Goal: Task Accomplishment & Management: Complete application form

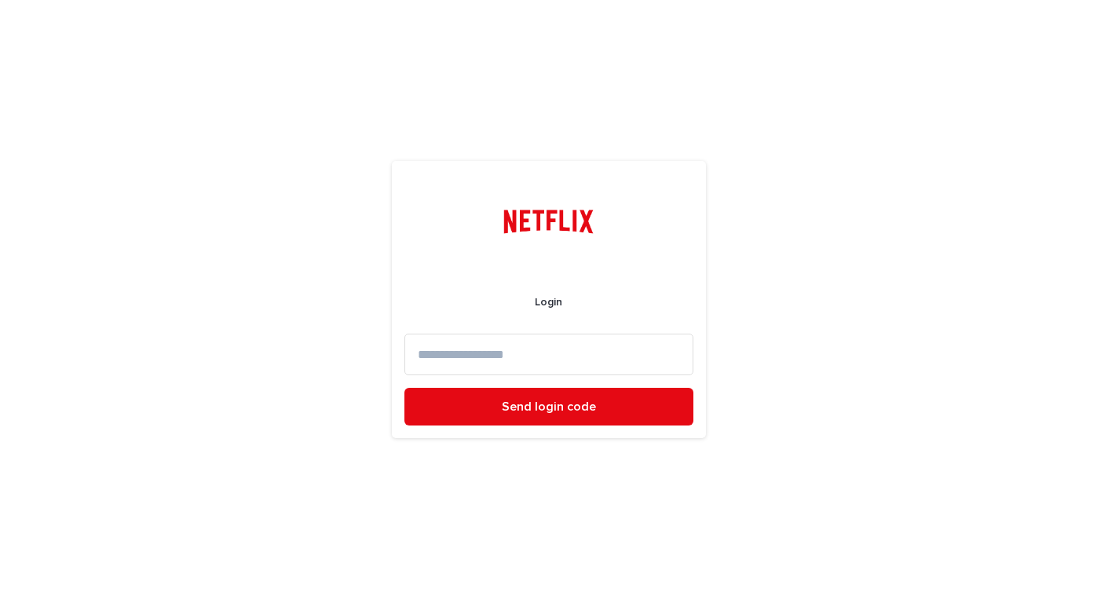
click at [553, 354] on input at bounding box center [549, 355] width 289 height 42
type input "**********"
click at [405, 388] on button "Send login code" at bounding box center [549, 407] width 289 height 38
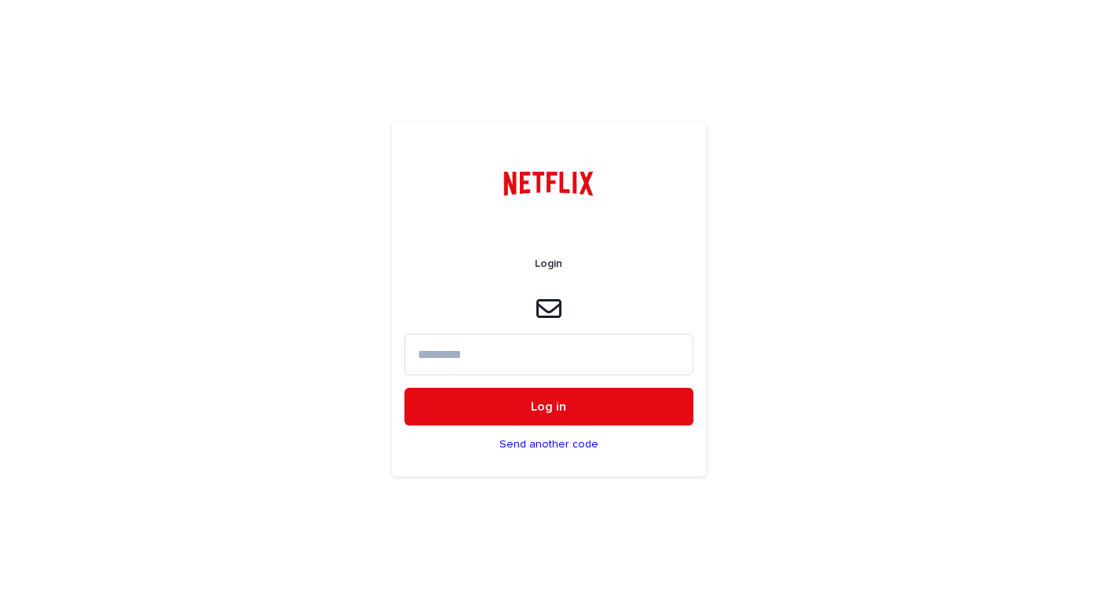
click at [465, 346] on input at bounding box center [549, 355] width 289 height 42
paste input "******"
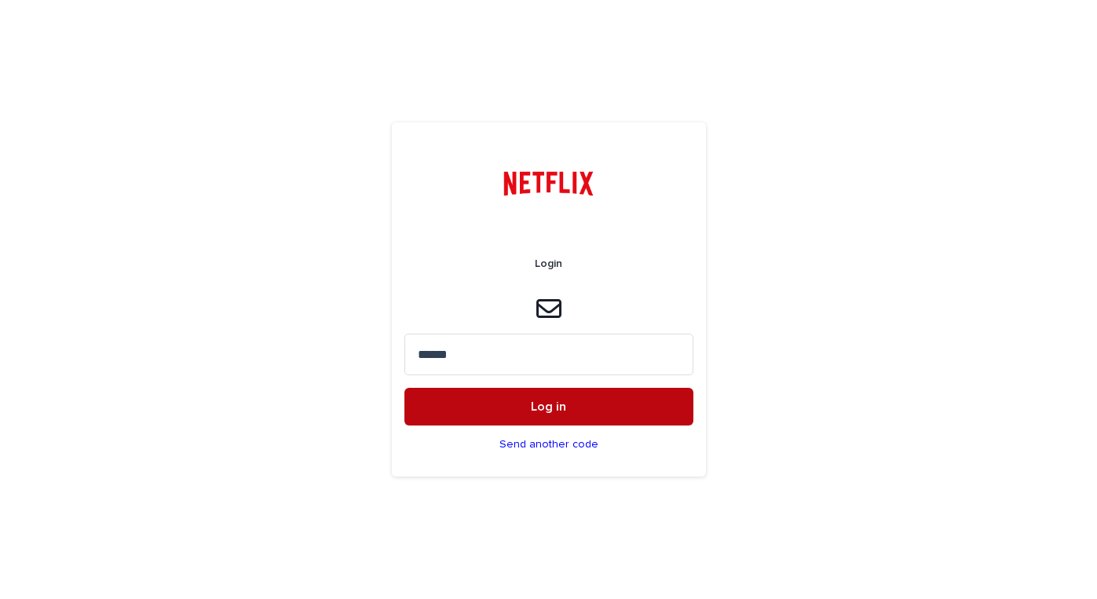
type input "******"
click at [469, 416] on button "Log in" at bounding box center [549, 407] width 289 height 38
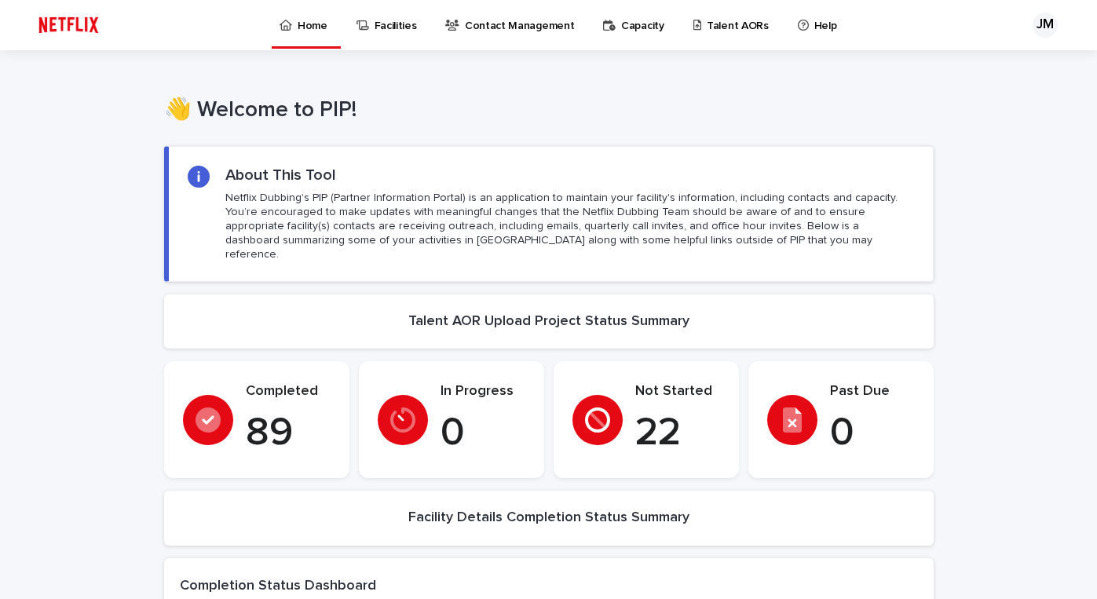
click at [724, 23] on p "Talent AORs" at bounding box center [738, 16] width 62 height 33
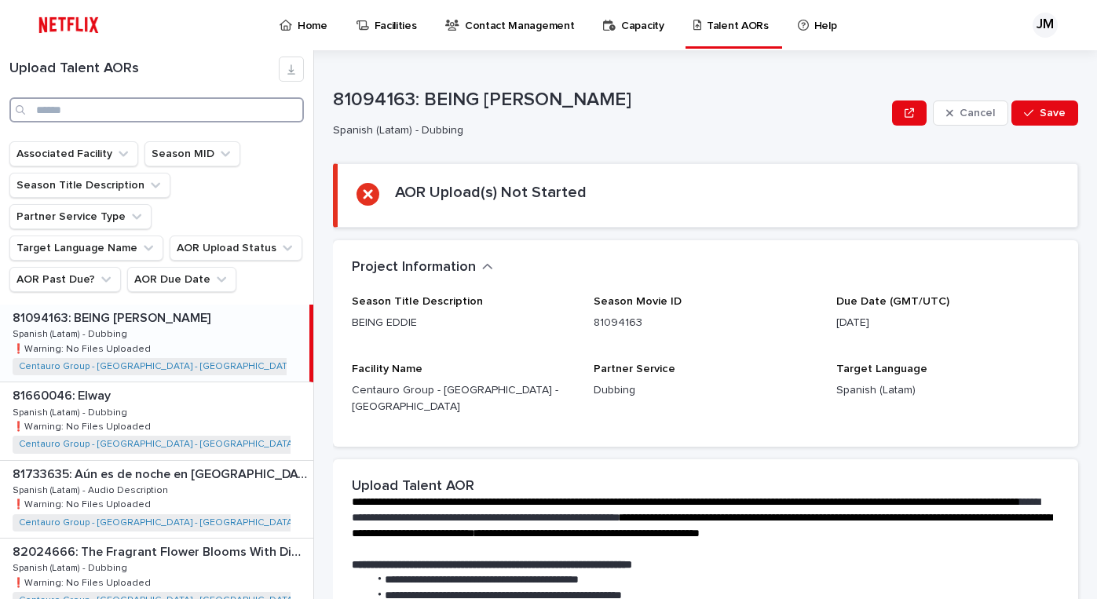
click at [183, 109] on input "Search" at bounding box center [156, 109] width 295 height 25
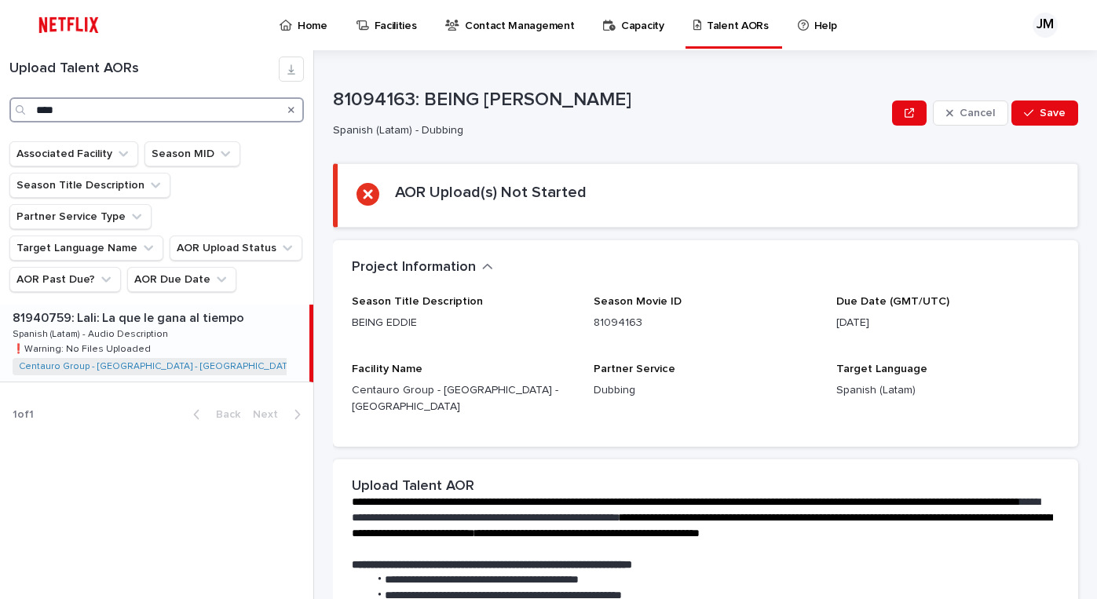
type input "****"
click at [254, 311] on p at bounding box center [158, 318] width 291 height 15
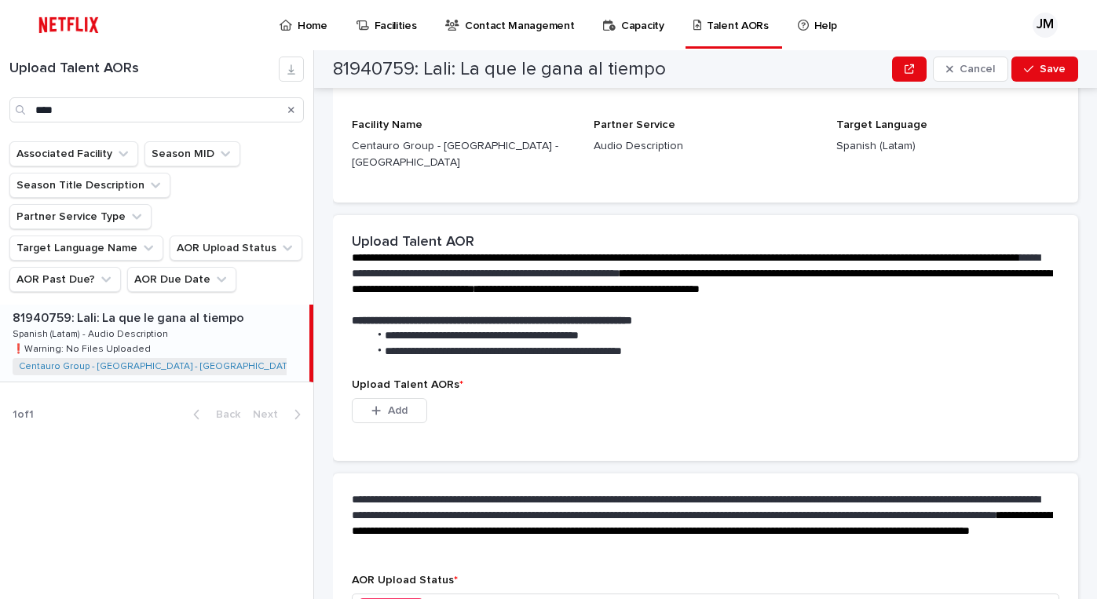
scroll to position [245, 0]
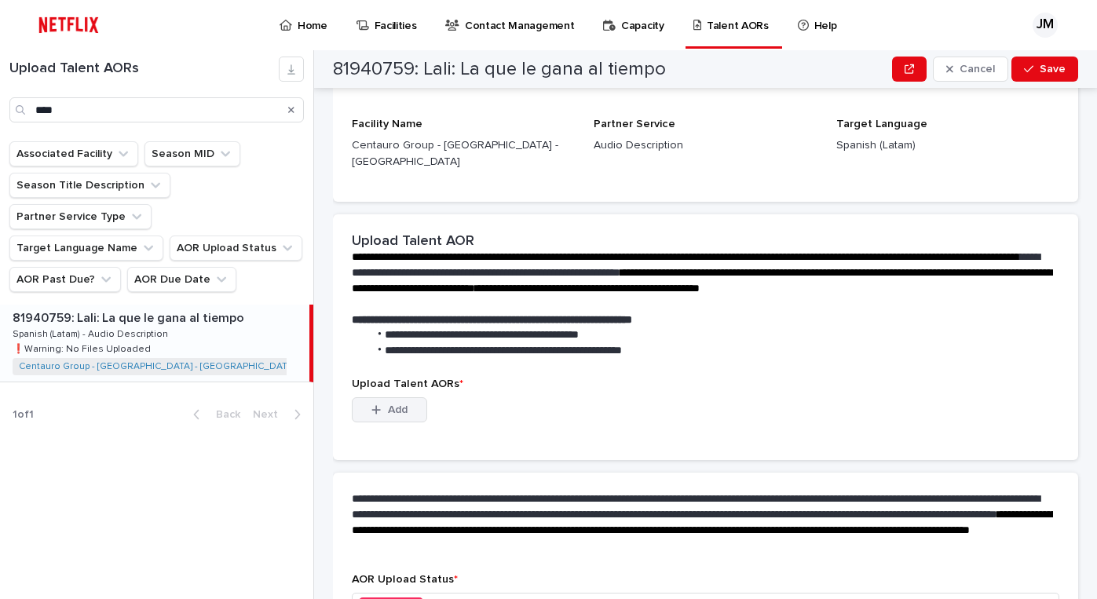
click at [402, 405] on span "Add" at bounding box center [398, 410] width 20 height 11
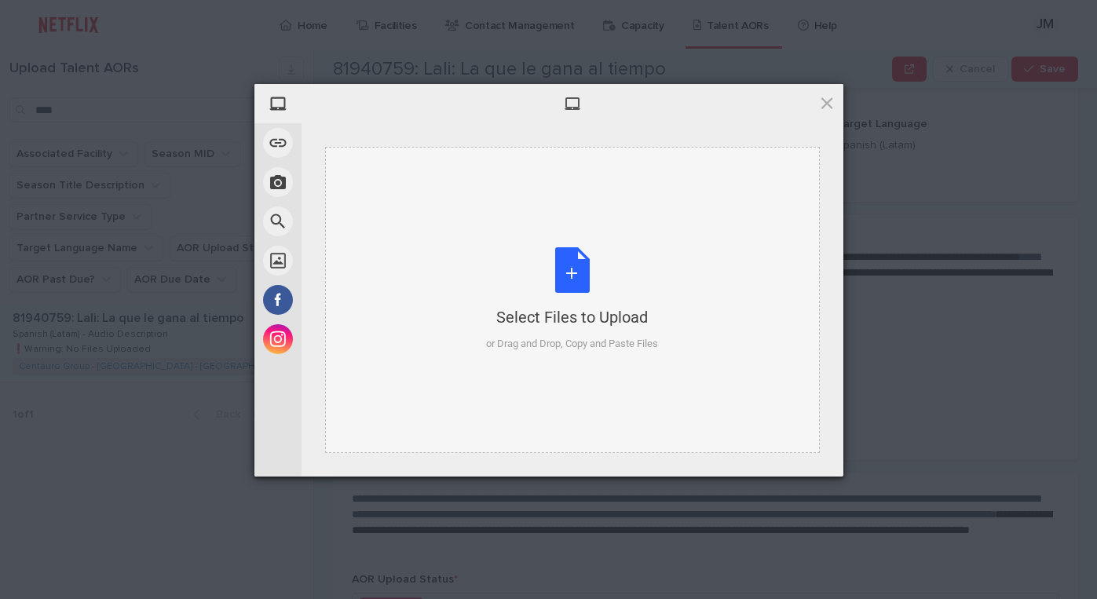
click at [552, 278] on div "Select Files to Upload or Drag and Drop, Copy and Paste Files" at bounding box center [572, 299] width 172 height 104
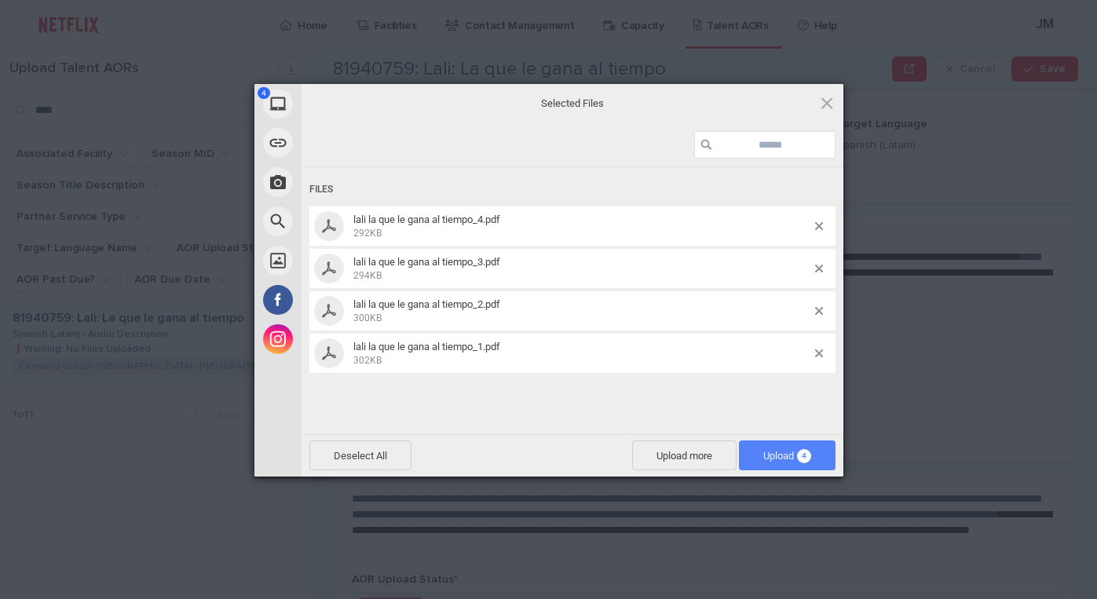
click at [786, 452] on span "Upload 4" at bounding box center [787, 456] width 48 height 12
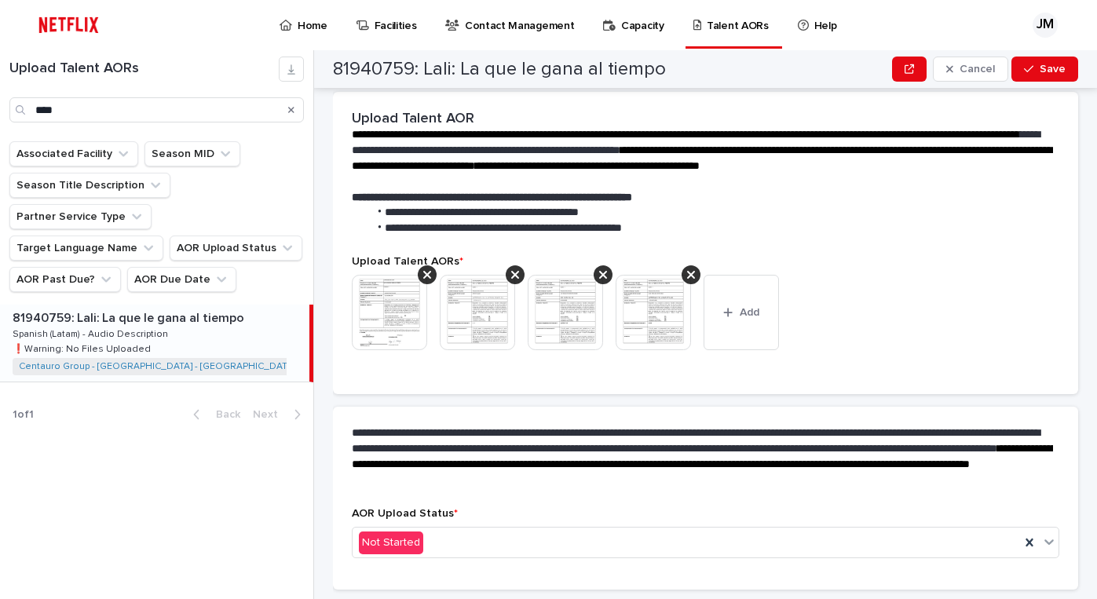
scroll to position [322, 0]
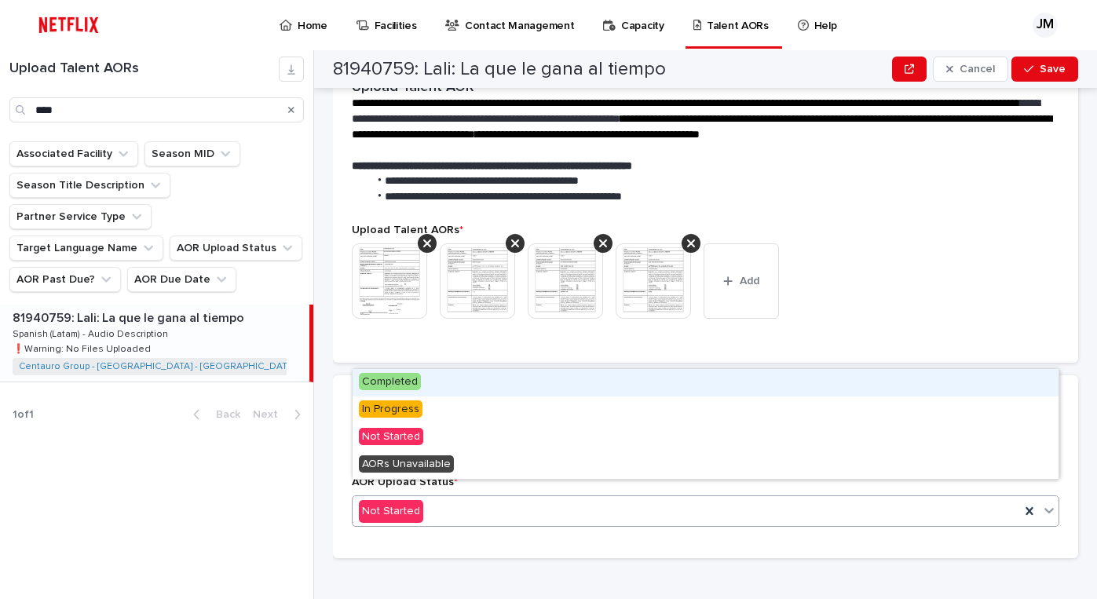
click at [534, 499] on div "Not Started" at bounding box center [687, 512] width 668 height 26
click at [504, 384] on div "Completed" at bounding box center [706, 382] width 706 height 27
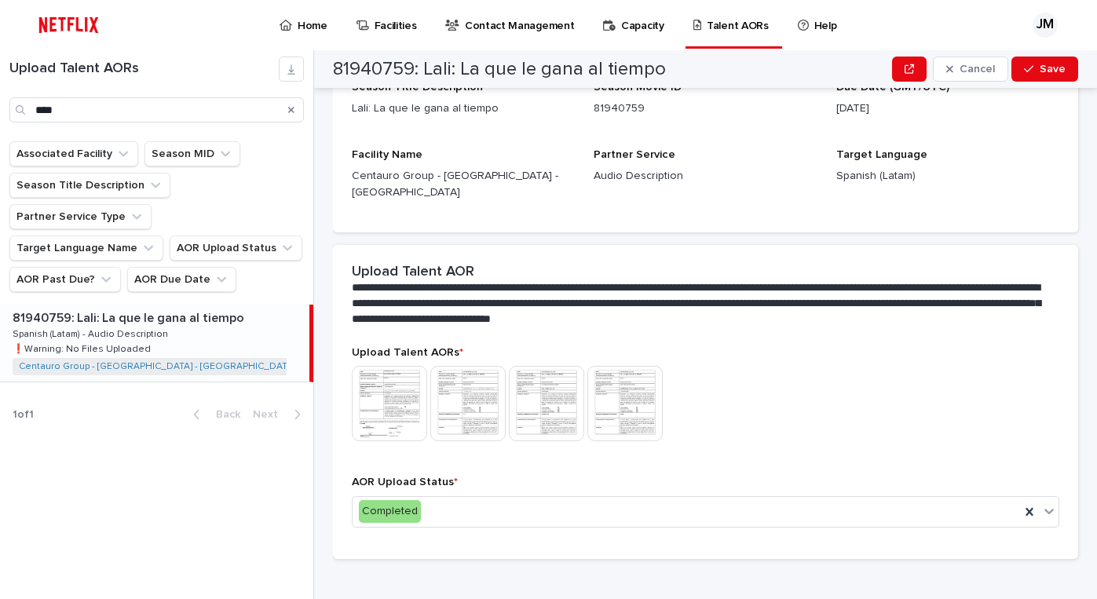
scroll to position [0, 0]
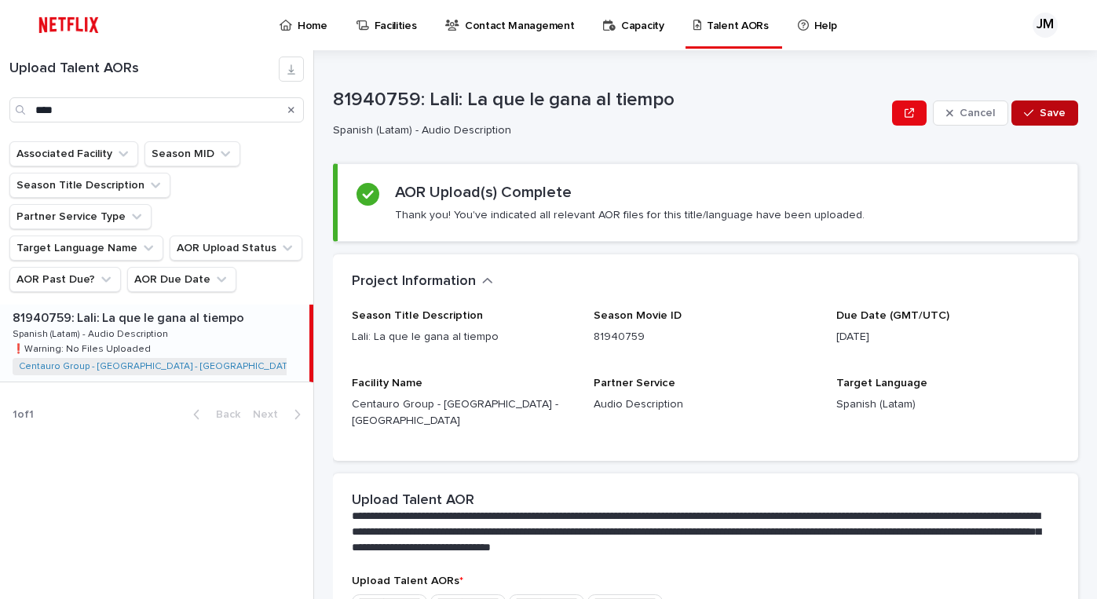
click at [1034, 109] on icon "button" at bounding box center [1028, 113] width 9 height 11
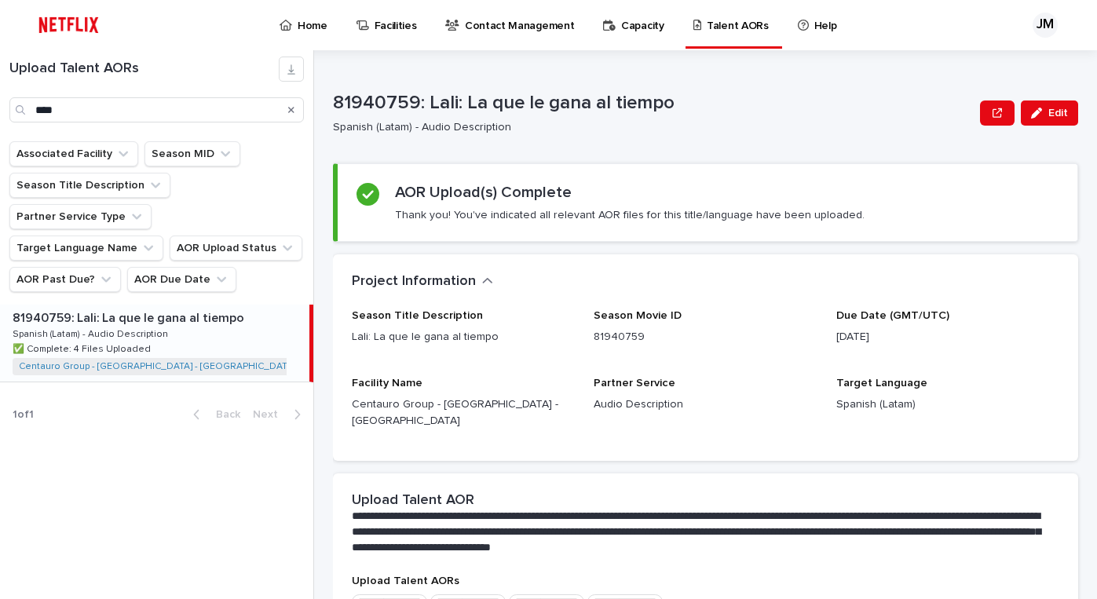
click at [291, 112] on icon "Search" at bounding box center [291, 109] width 6 height 9
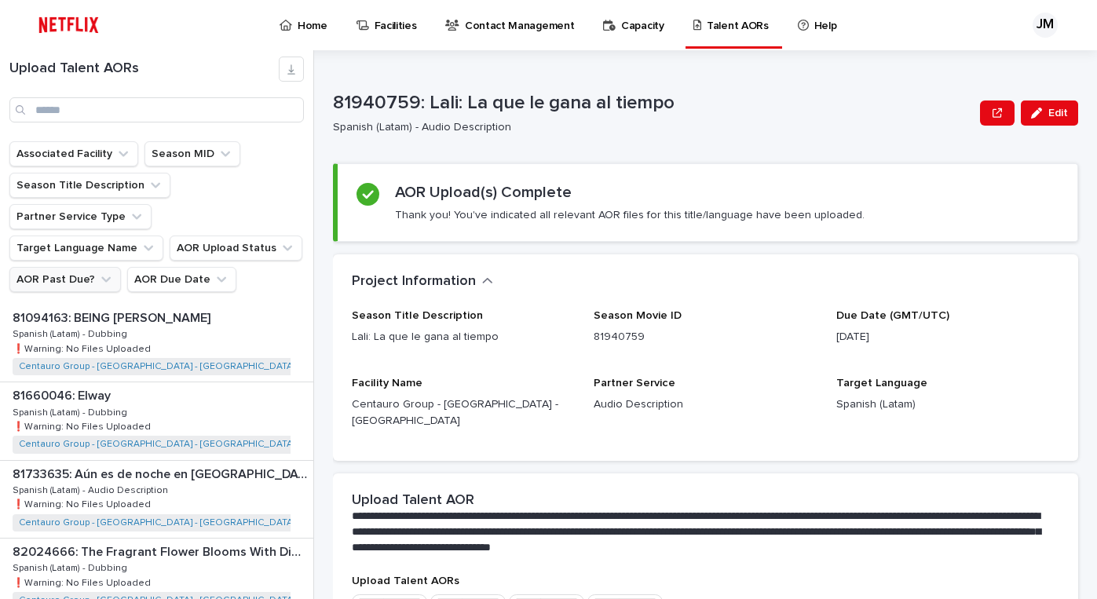
click at [79, 267] on button "AOR Past Due?" at bounding box center [65, 279] width 112 height 25
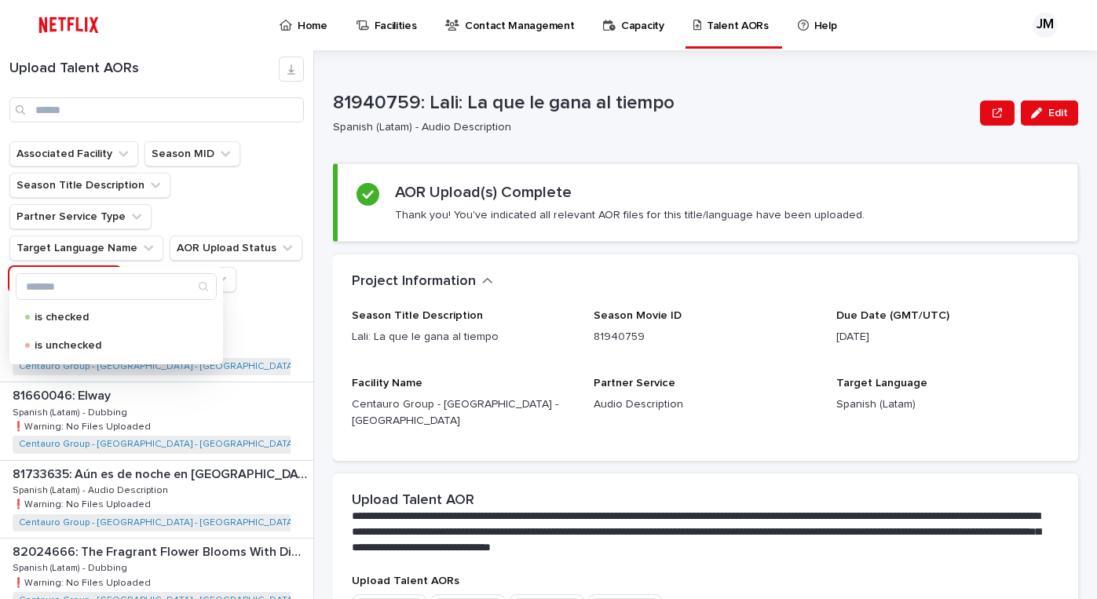
click at [81, 267] on button "AOR Past Due?" at bounding box center [65, 279] width 112 height 25
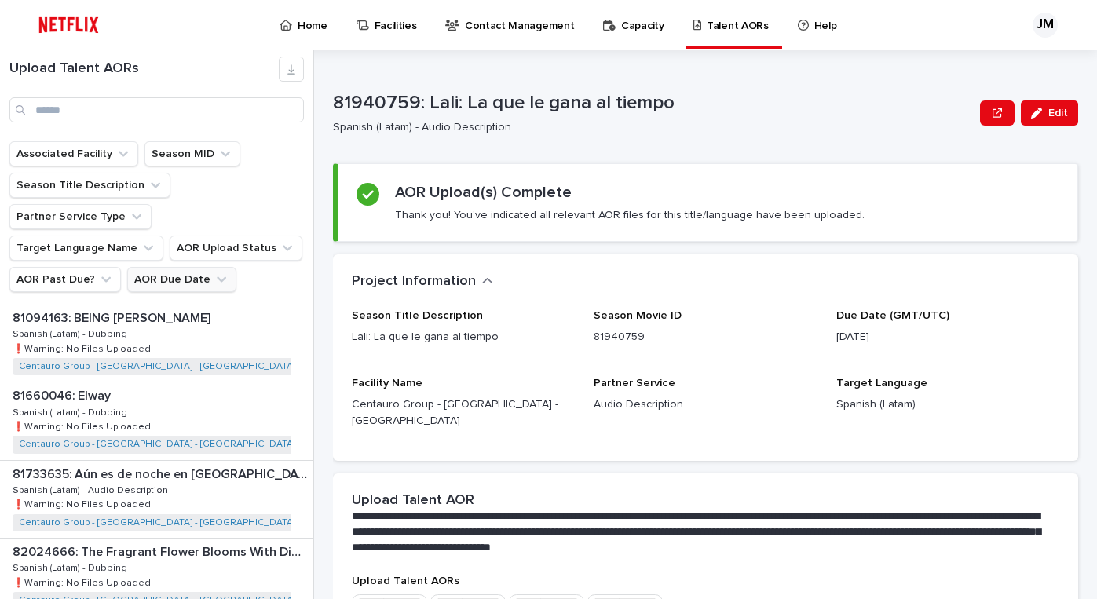
click at [188, 267] on button "AOR Due Date" at bounding box center [181, 279] width 109 height 25
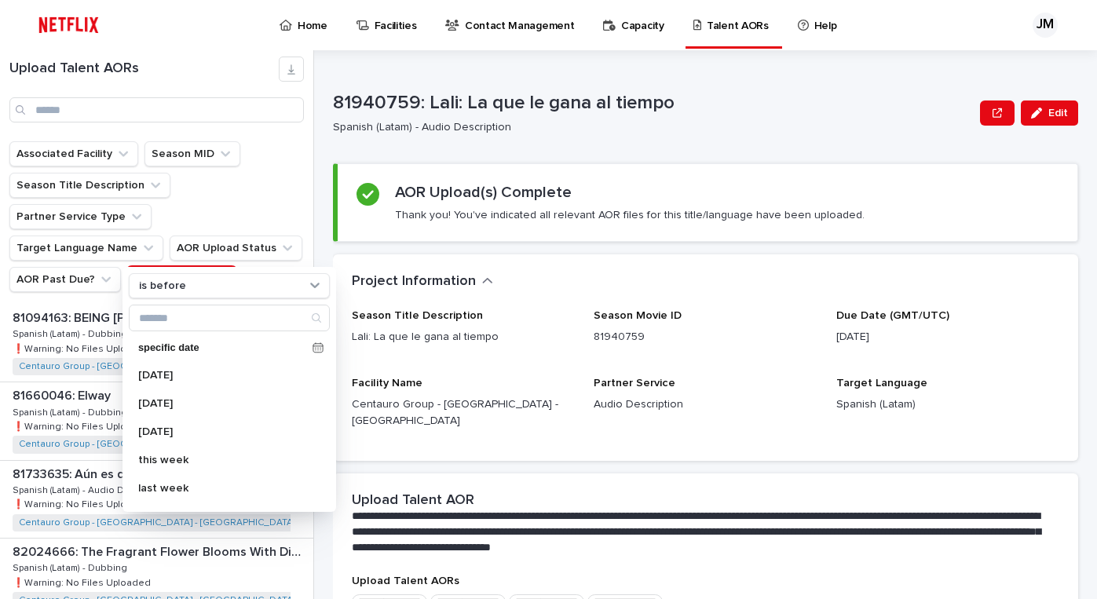
click at [188, 267] on button "AOR Due Date" at bounding box center [181, 279] width 109 height 25
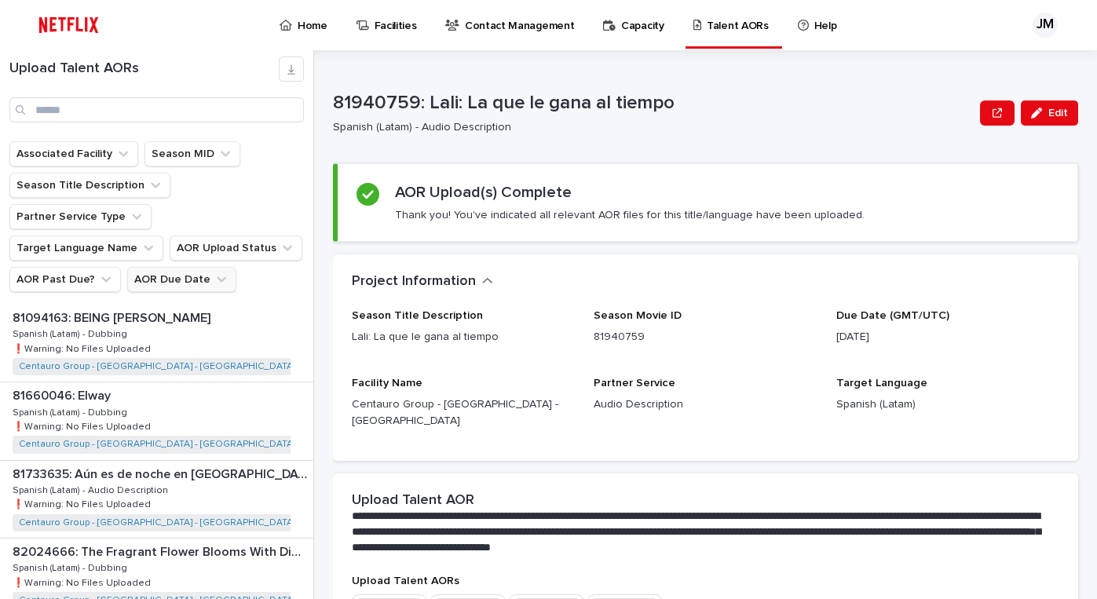
click at [188, 267] on button "AOR Due Date" at bounding box center [181, 279] width 109 height 25
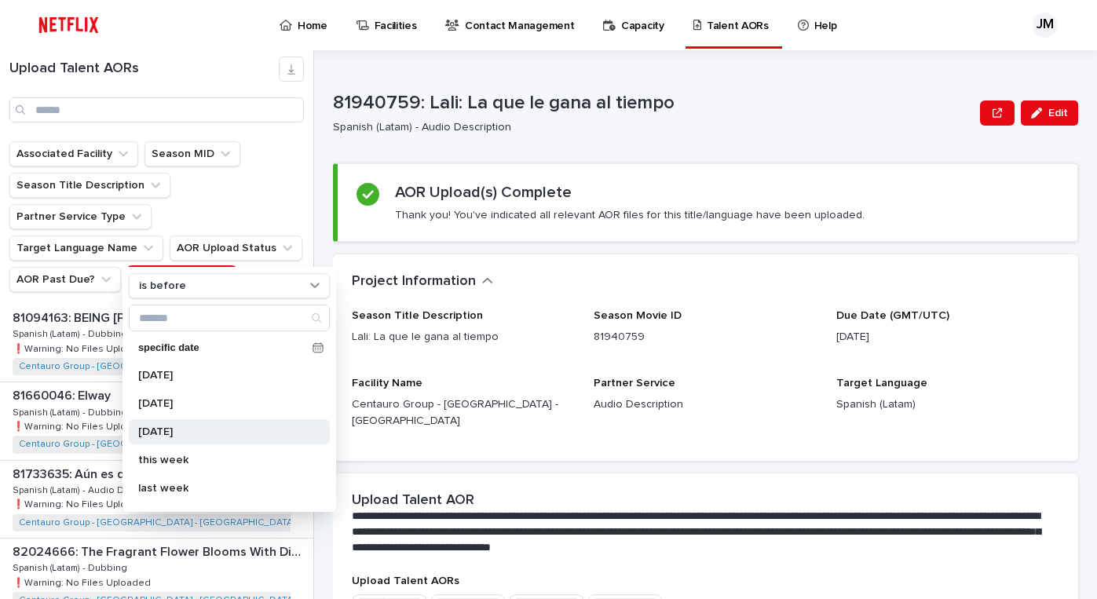
click at [174, 456] on p "this week" at bounding box center [221, 460] width 167 height 11
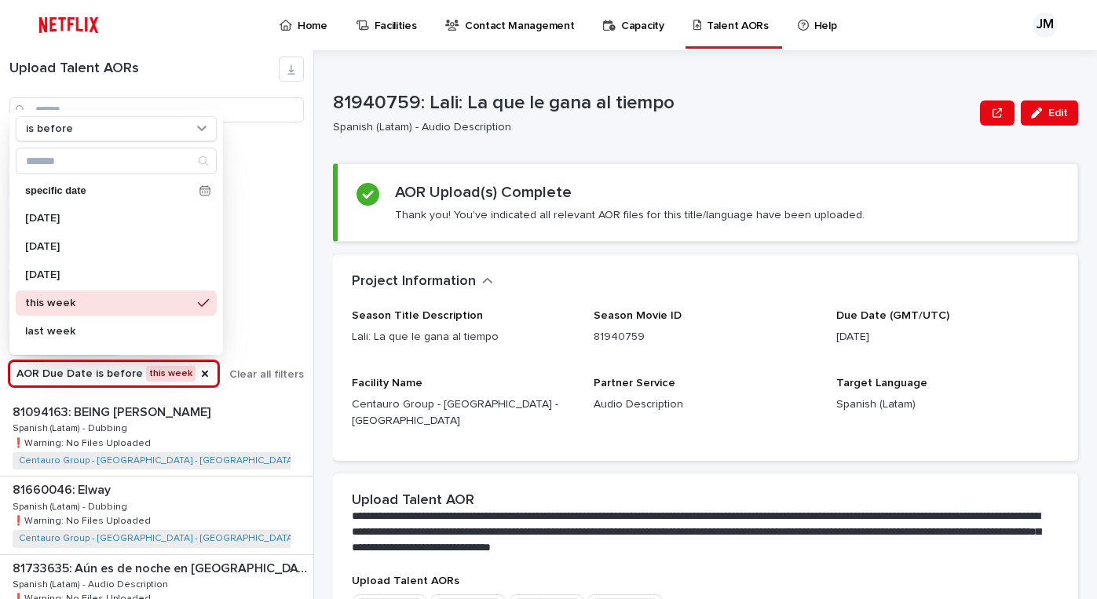
click at [282, 297] on div "Associated Facility Season MID Season Title Description Partner Service Type Ta…" at bounding box center [156, 263] width 295 height 245
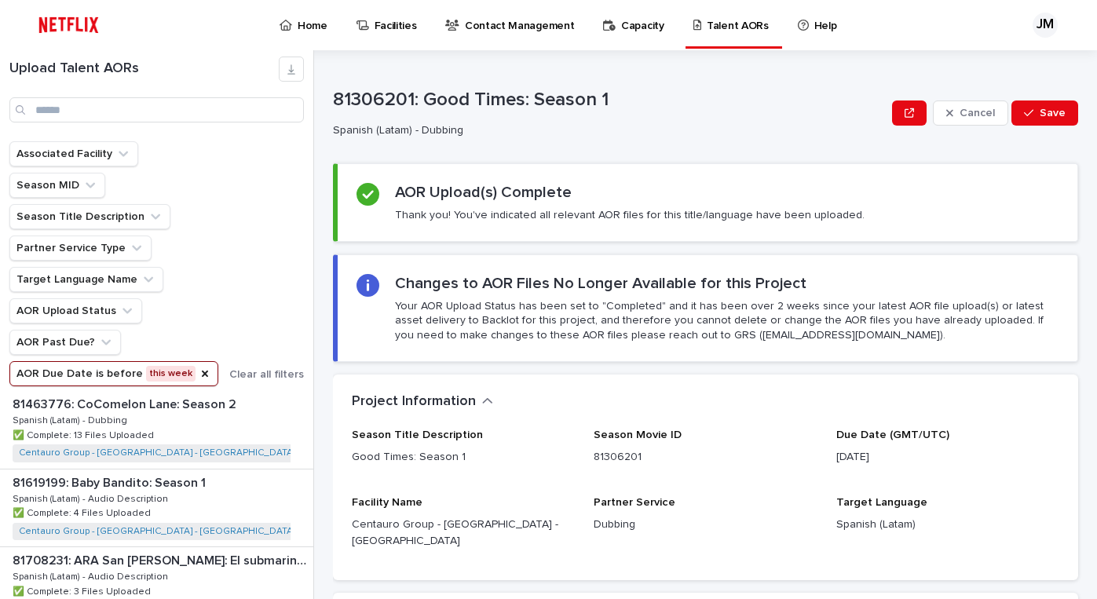
scroll to position [207, 0]
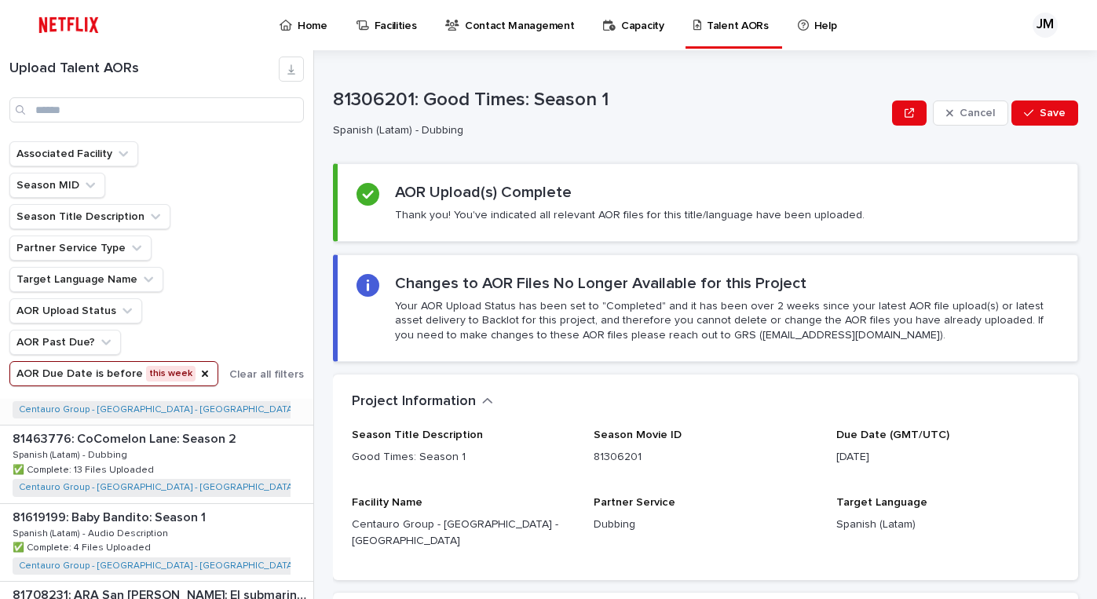
click at [199, 375] on icon "AOR Due Date" at bounding box center [205, 374] width 13 height 13
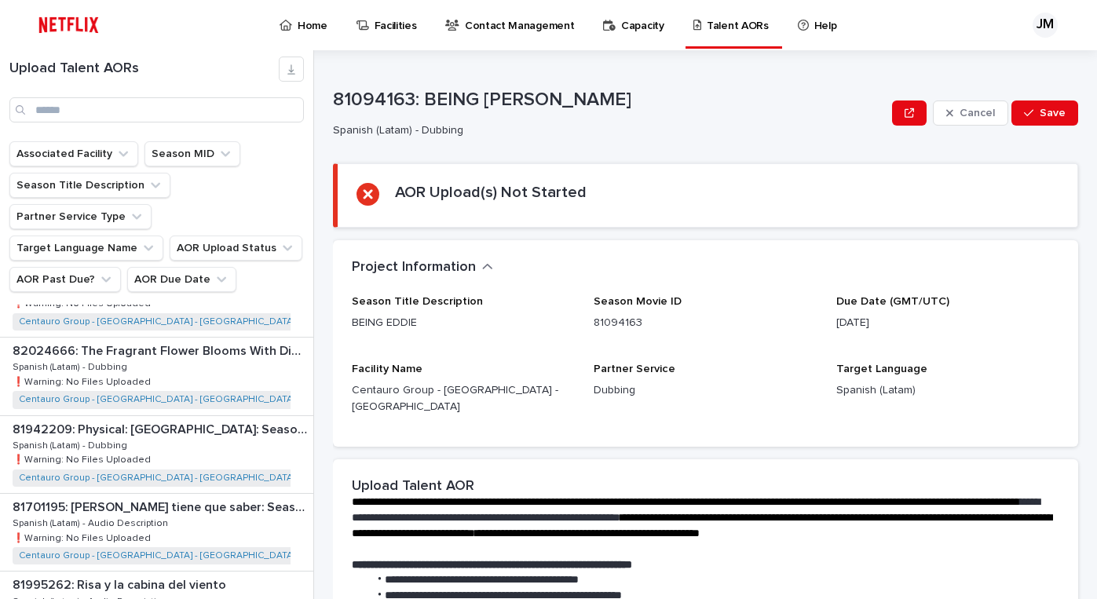
scroll to position [211, 0]
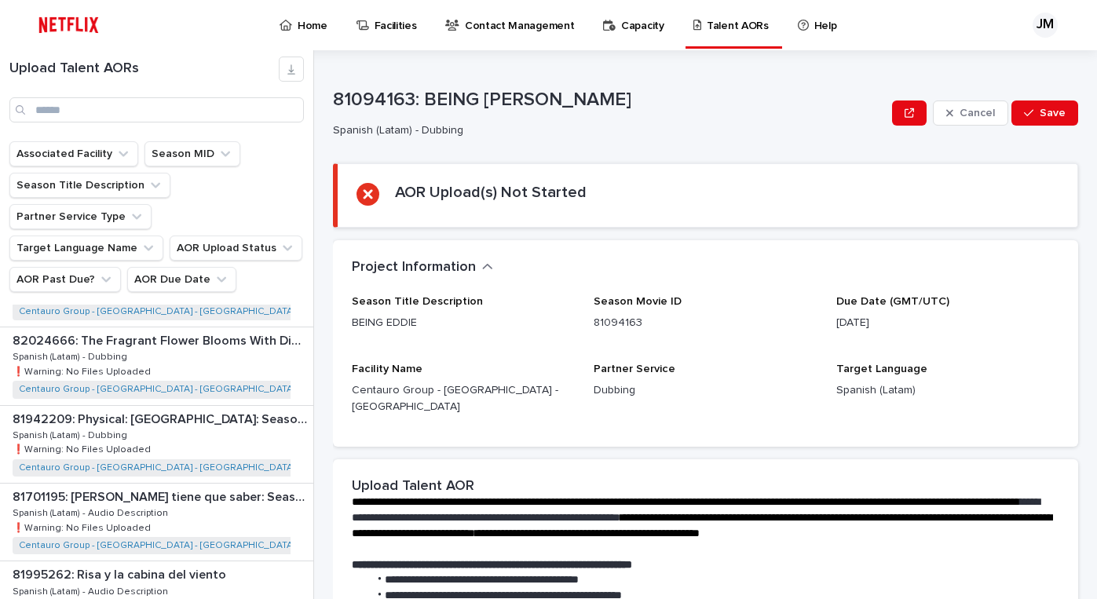
click at [240, 328] on div "82024666: The Fragrant Flower Blooms With Dignity: Season 1 82024666: The Fragr…" at bounding box center [156, 366] width 313 height 77
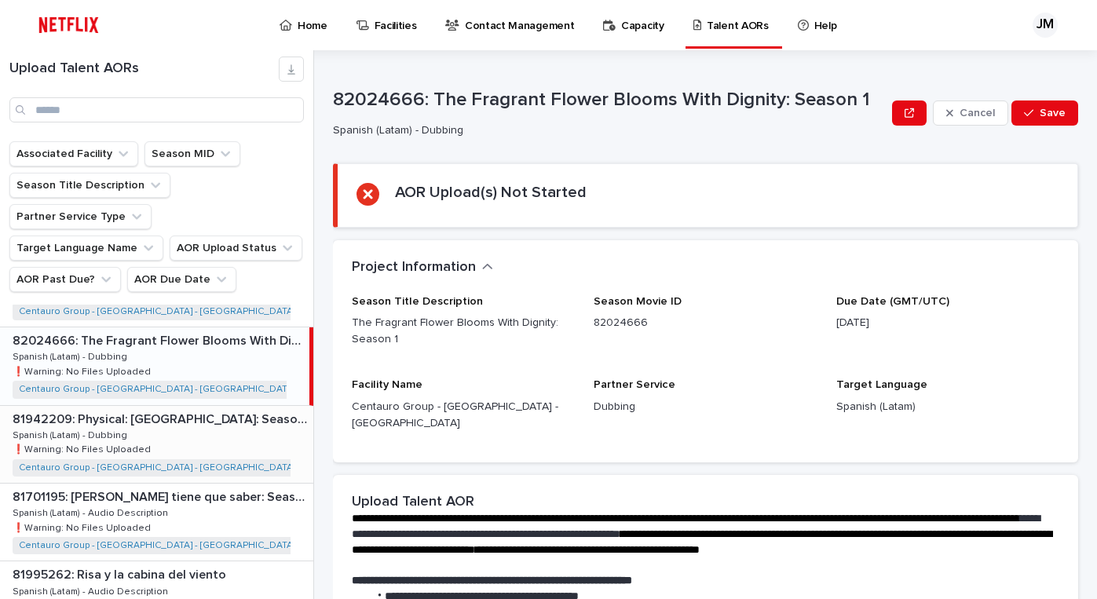
click at [218, 406] on div "81942209: Physical: [GEOGRAPHIC_DATA]: Season 1 81942209: Physical: [GEOGRAPHIC…" at bounding box center [156, 444] width 313 height 77
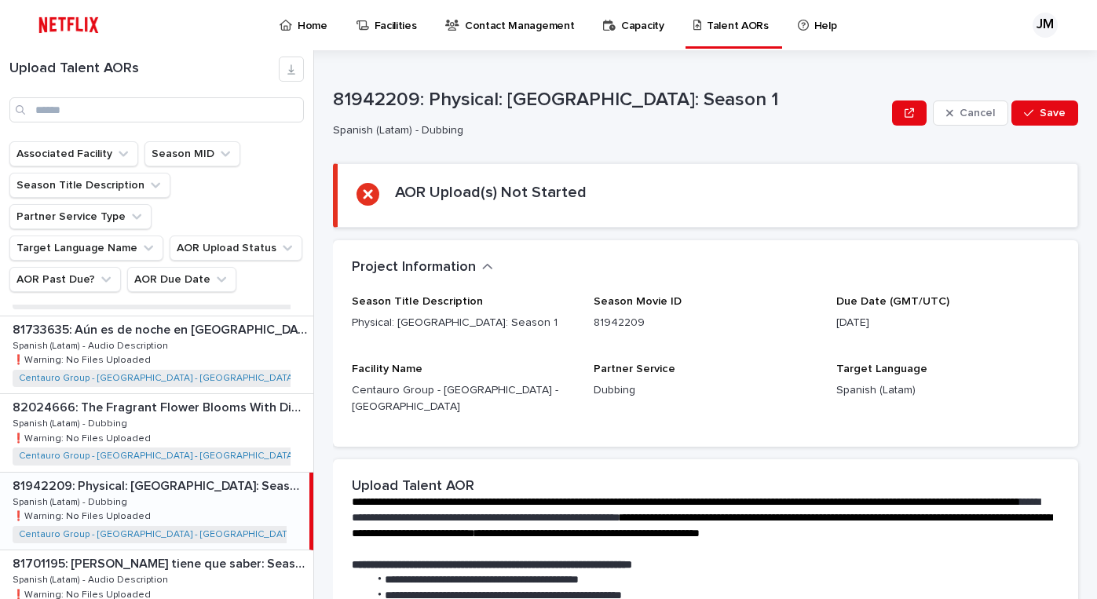
scroll to position [138, 0]
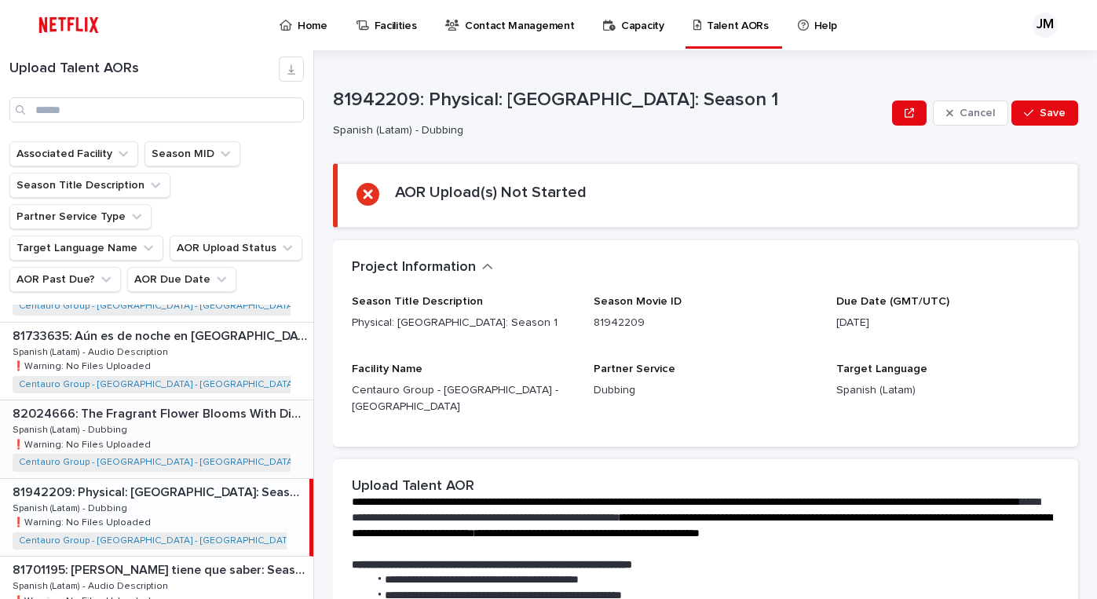
click at [222, 401] on div "82024666: The Fragrant Flower Blooms With Dignity: Season 1 82024666: The Fragr…" at bounding box center [156, 439] width 313 height 77
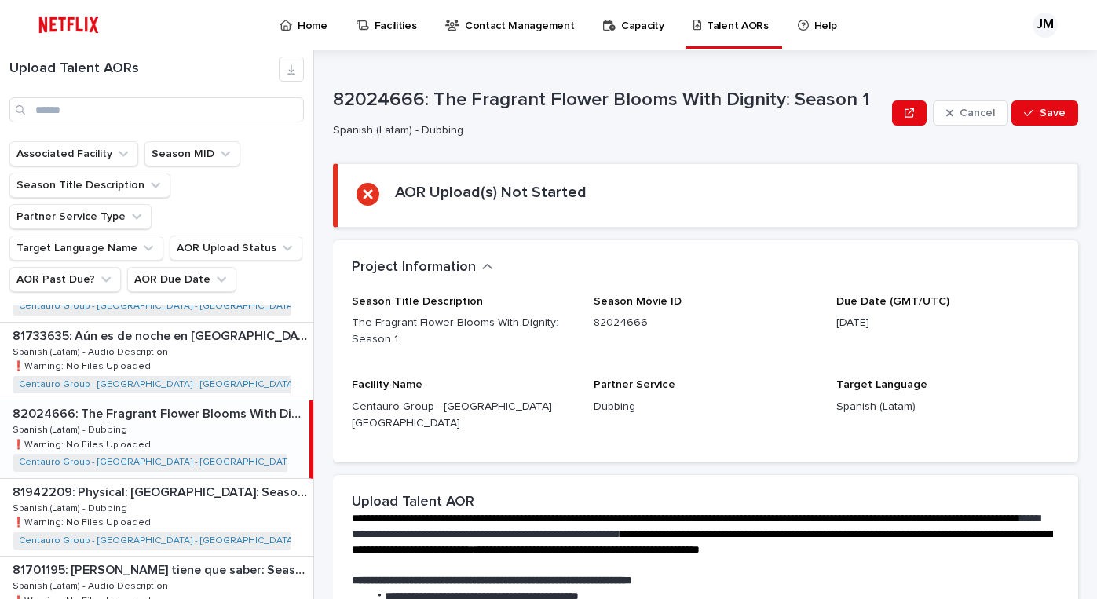
click at [250, 404] on p "82024666: The Fragrant Flower Blooms With Dignity: Season 1" at bounding box center [160, 413] width 294 height 18
